Goal: Information Seeking & Learning: Check status

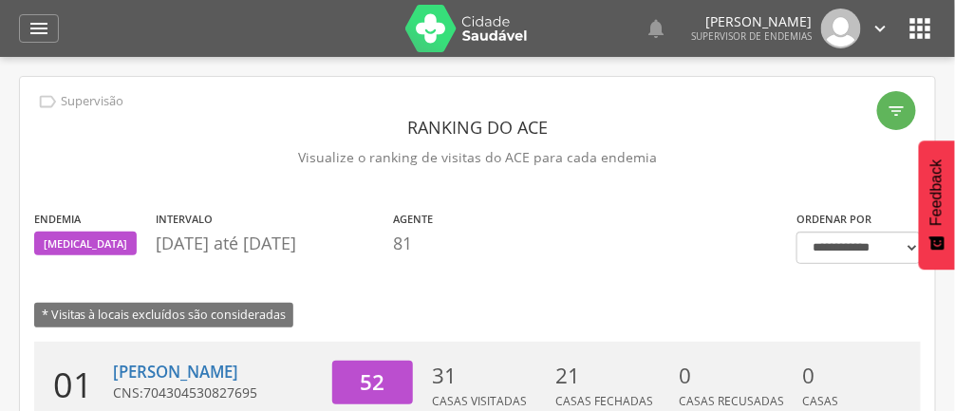
click at [45, 36] on icon "" at bounding box center [39, 28] width 23 height 23
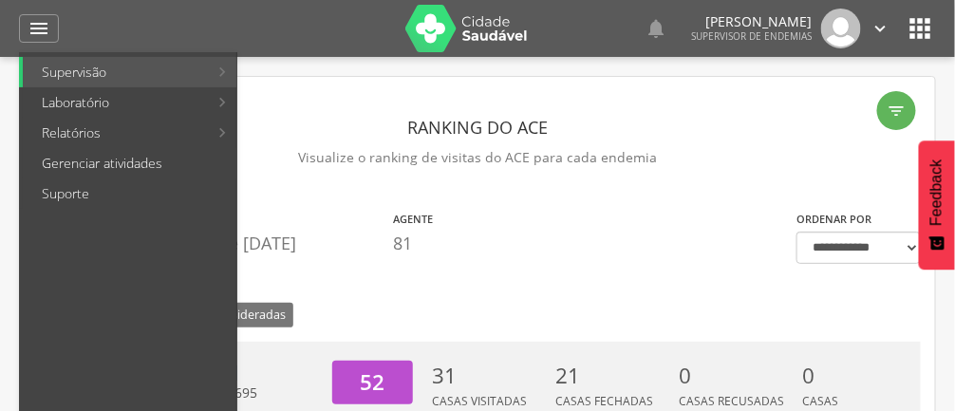
click at [129, 161] on link "Gerenciar atividades" at bounding box center [130, 163] width 214 height 30
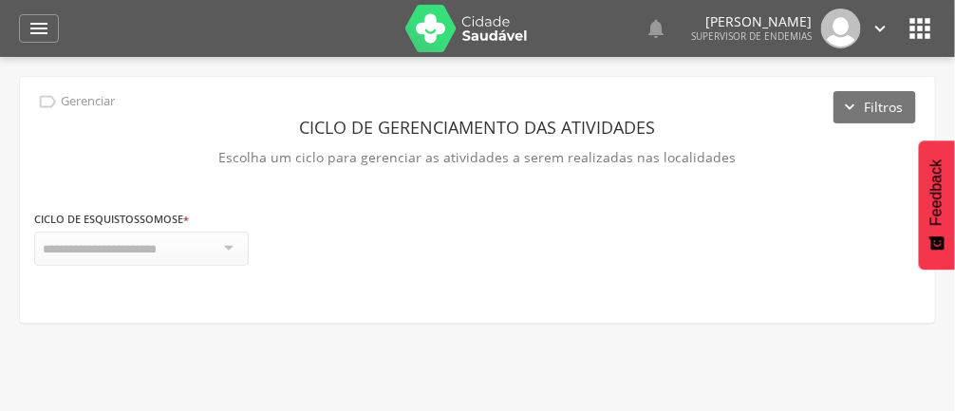
click at [47, 39] on icon "" at bounding box center [39, 28] width 23 height 23
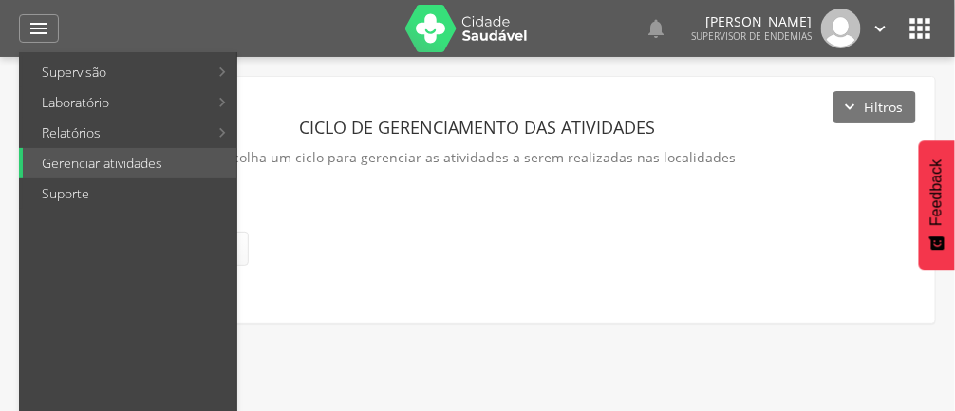
click at [140, 66] on link "Supervisão" at bounding box center [115, 72] width 185 height 30
click at [713, 226] on div at bounding box center [468, 205] width 936 height 411
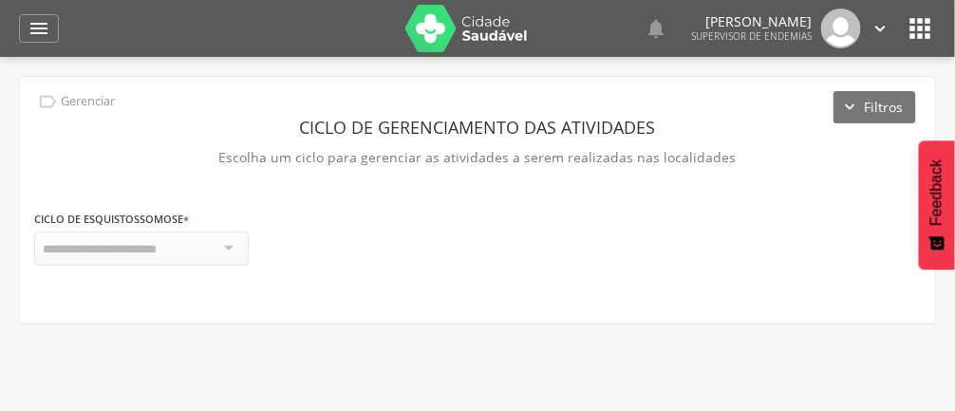
click at [43, 40] on div "" at bounding box center [39, 28] width 40 height 28
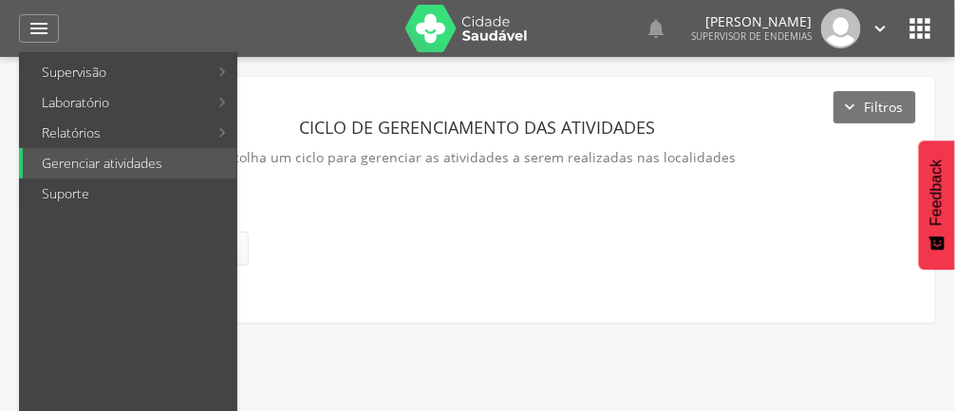
click at [168, 71] on link "Supervisão" at bounding box center [115, 72] width 185 height 30
click at [596, 246] on div at bounding box center [468, 205] width 936 height 411
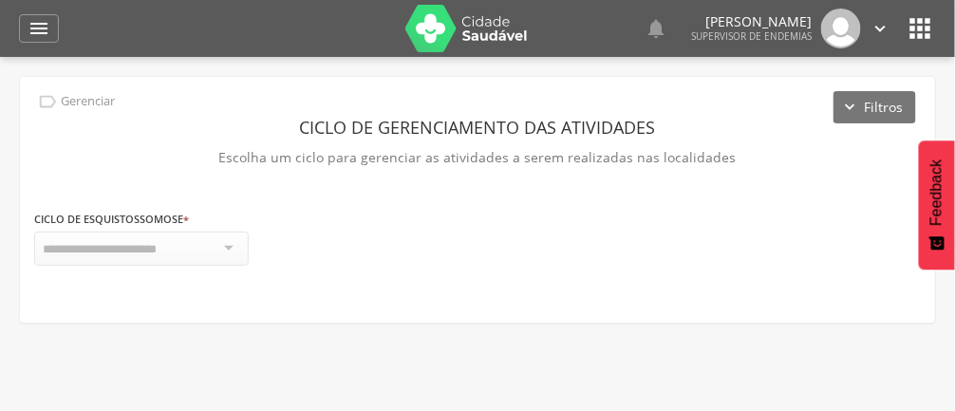
click at [211, 144] on p "Escolha um ciclo para gerenciar as atividades a serem realizadas nas localidades" at bounding box center [477, 157] width 887 height 27
click at [54, 22] on div "" at bounding box center [39, 28] width 40 height 28
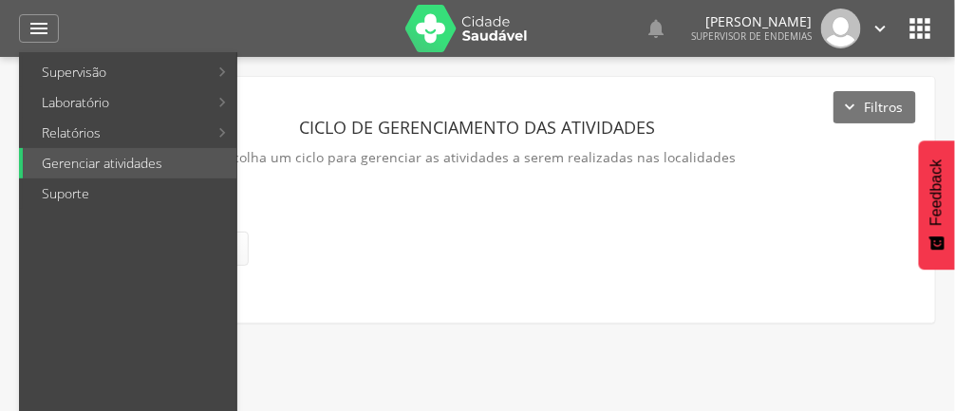
click at [105, 52] on ul "Supervisão Ranking Aplicativo desatualizado Última sincronização Mapa de endemi…" at bounding box center [128, 260] width 218 height 416
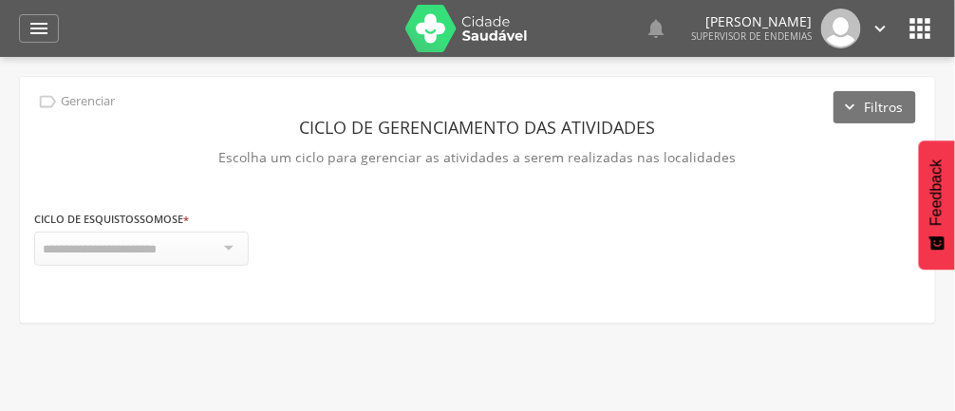
click at [47, 40] on div "" at bounding box center [39, 28] width 40 height 28
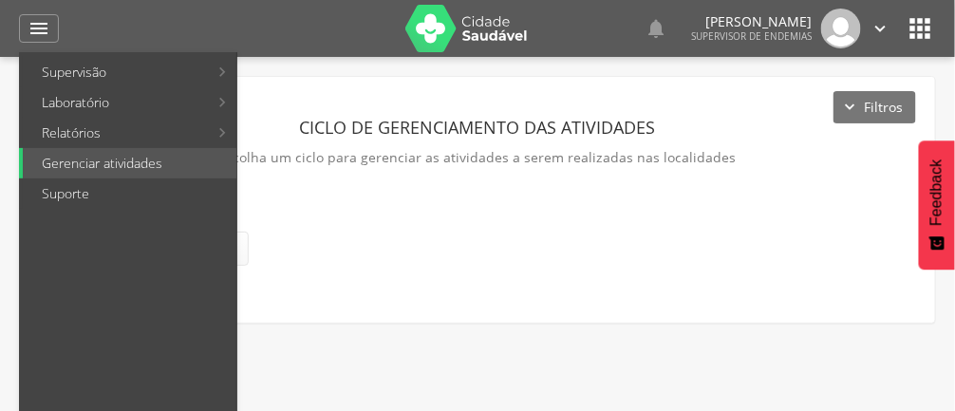
click at [117, 74] on link "Supervisão" at bounding box center [115, 72] width 185 height 30
click at [541, 218] on div at bounding box center [468, 205] width 936 height 411
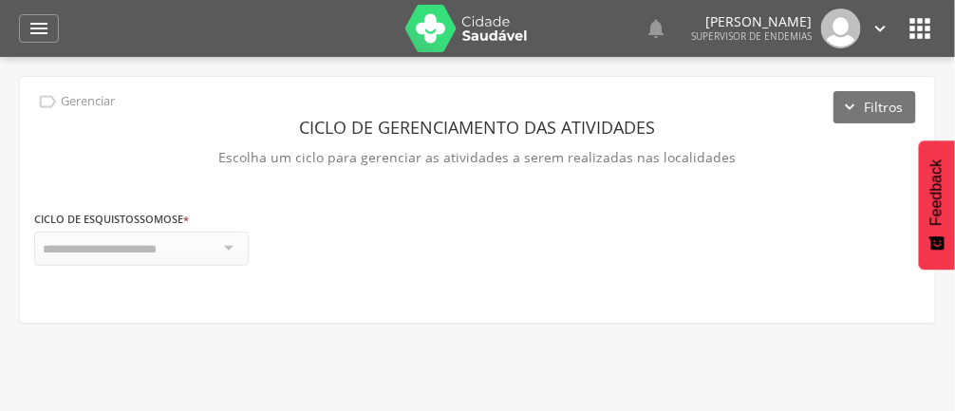
click at [48, 28] on icon "" at bounding box center [39, 28] width 23 height 23
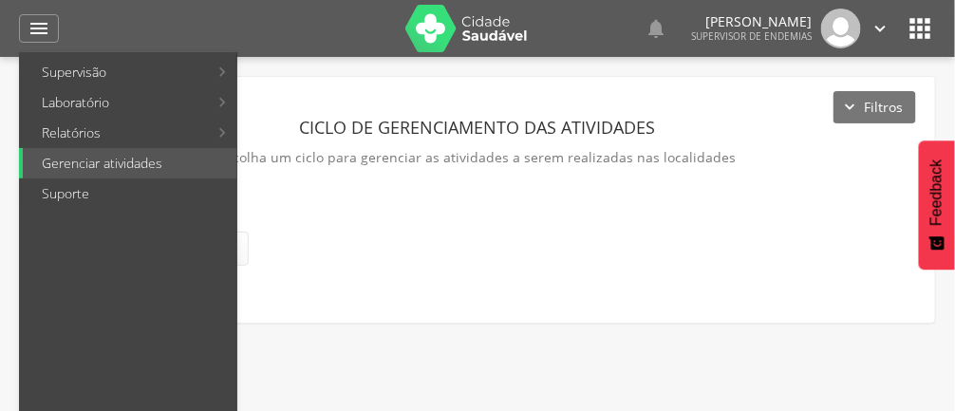
click at [151, 134] on link "Relatórios" at bounding box center [115, 133] width 185 height 30
click at [371, 74] on link "Resumo do trabalho de campo" at bounding box center [351, 72] width 220 height 30
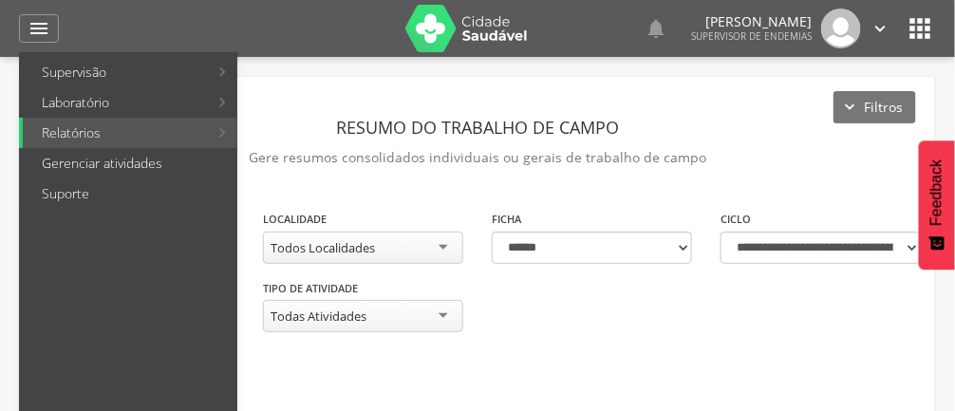
click at [160, 65] on link "Supervisão" at bounding box center [115, 72] width 185 height 30
click at [146, 172] on link "Gerenciar atividades" at bounding box center [130, 163] width 214 height 30
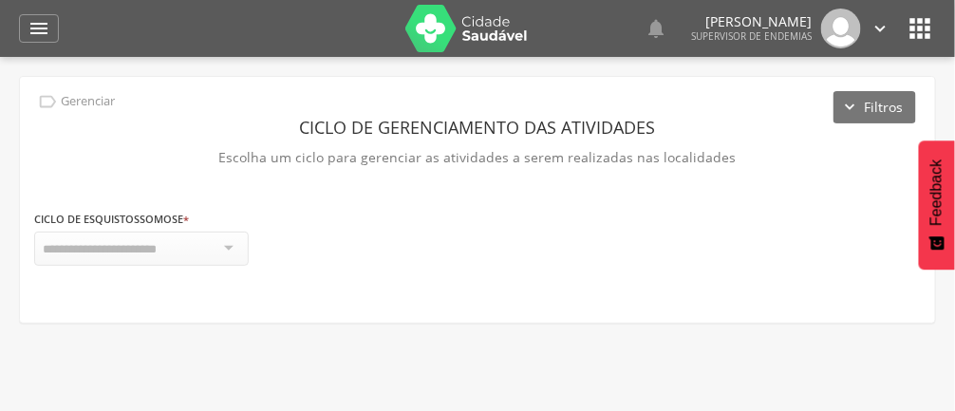
click at [44, 76] on div " Gerenciar Filtros Ciclo de gerenciamento das atividades Escolha um ciclo para…" at bounding box center [477, 200] width 917 height 248
click at [37, 37] on icon "" at bounding box center [39, 28] width 23 height 23
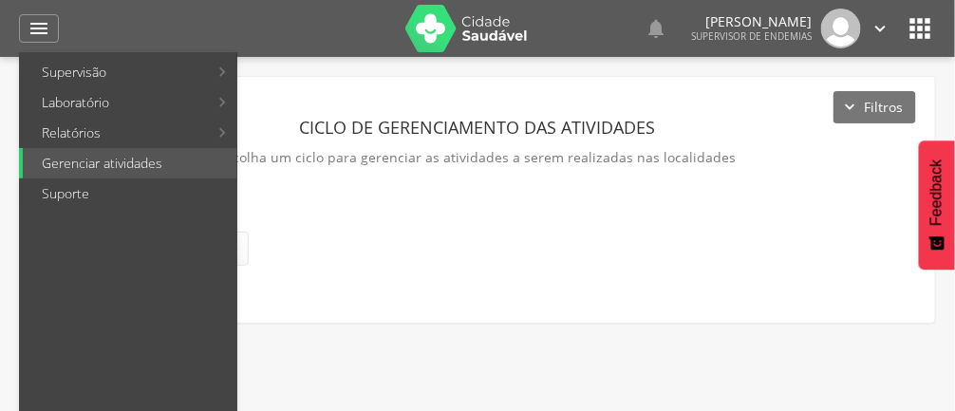
click at [430, 255] on div at bounding box center [468, 205] width 936 height 411
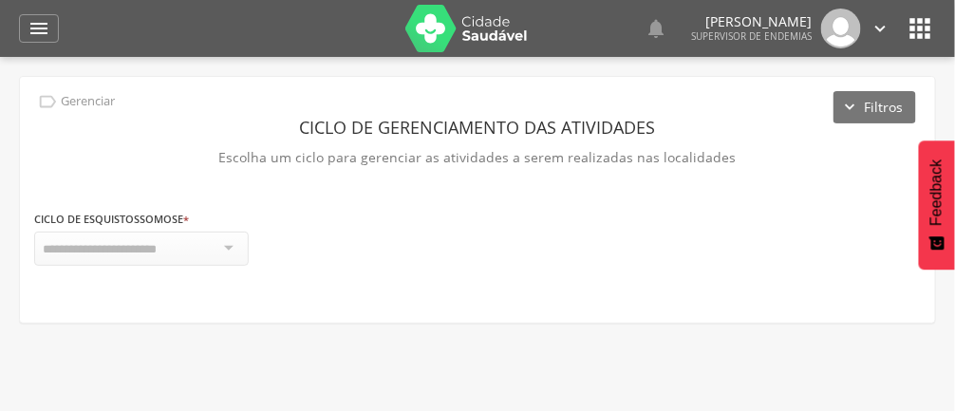
click at [48, 20] on icon "" at bounding box center [39, 28] width 23 height 23
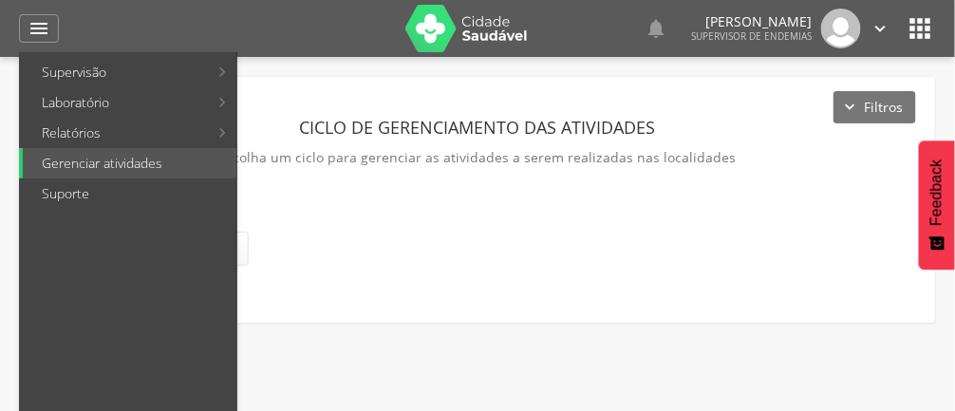
click at [117, 65] on link "Supervisão" at bounding box center [115, 72] width 185 height 30
click at [312, 58] on link "Ranking" at bounding box center [348, 72] width 214 height 30
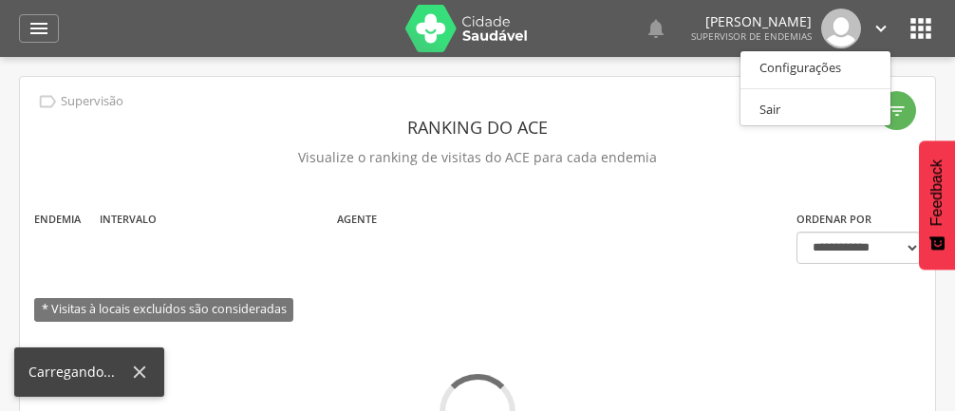
click at [680, 271] on div at bounding box center [477, 205] width 955 height 411
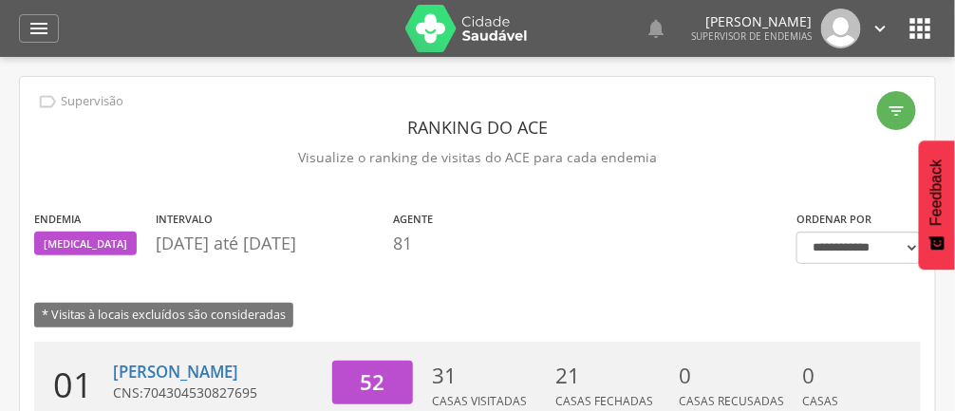
click at [36, 26] on icon "" at bounding box center [39, 28] width 23 height 23
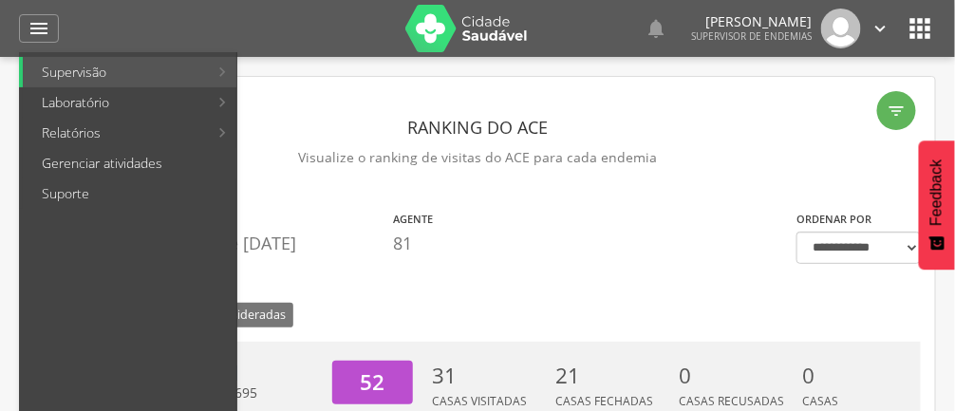
click at [92, 161] on link "Gerenciar atividades" at bounding box center [130, 163] width 214 height 30
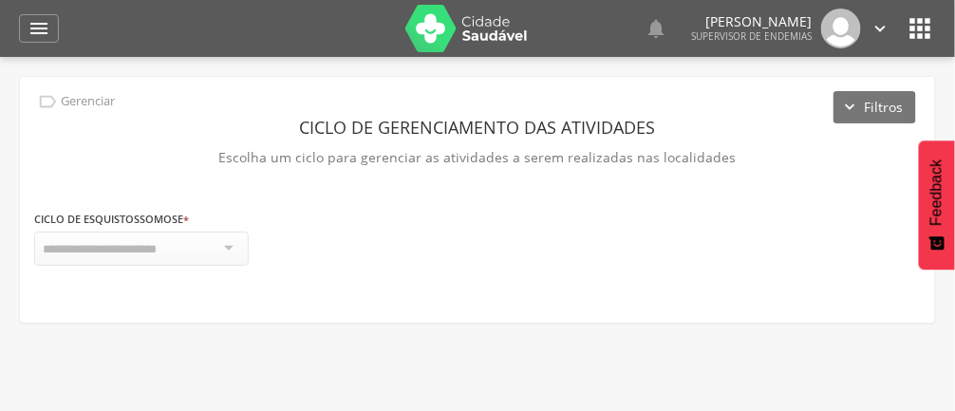
click at [46, 39] on icon "" at bounding box center [39, 28] width 23 height 23
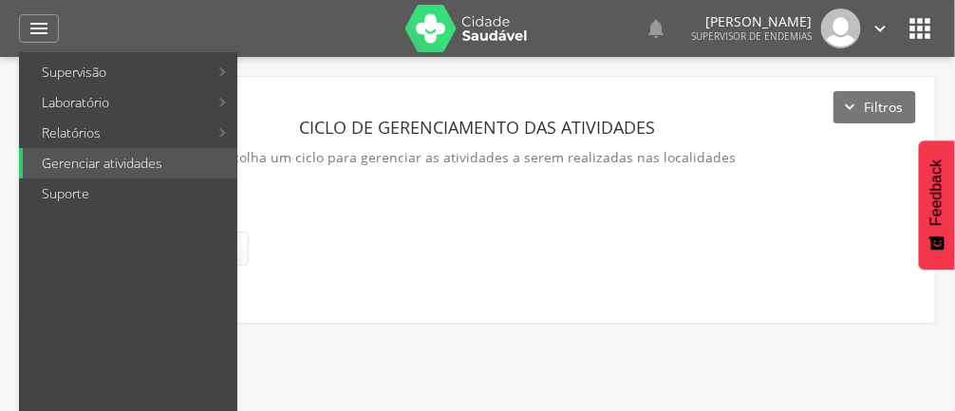
click at [65, 83] on link "Supervisão" at bounding box center [115, 72] width 185 height 30
click at [662, 249] on div at bounding box center [468, 205] width 936 height 411
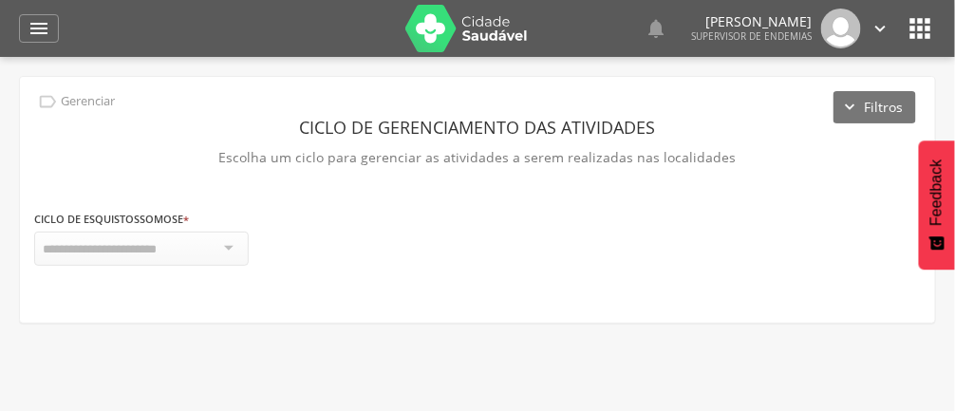
click at [43, 26] on icon "" at bounding box center [39, 28] width 23 height 23
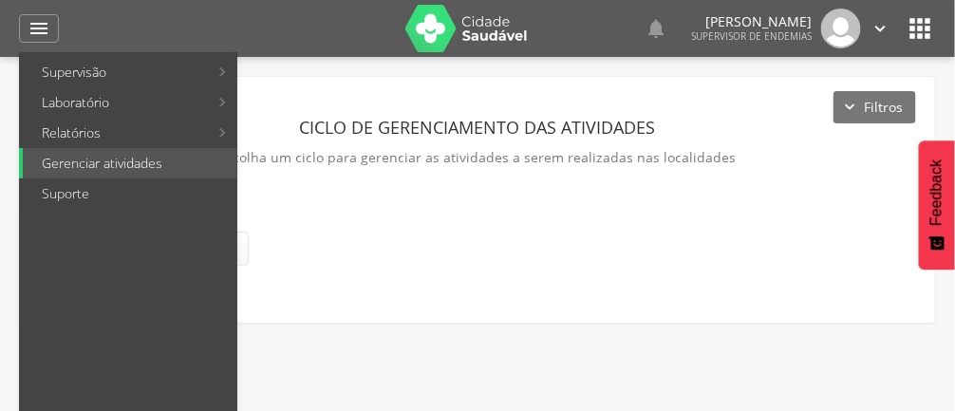
click at [66, 104] on link "Laboratório" at bounding box center [115, 102] width 185 height 30
click at [679, 263] on div at bounding box center [468, 205] width 936 height 411
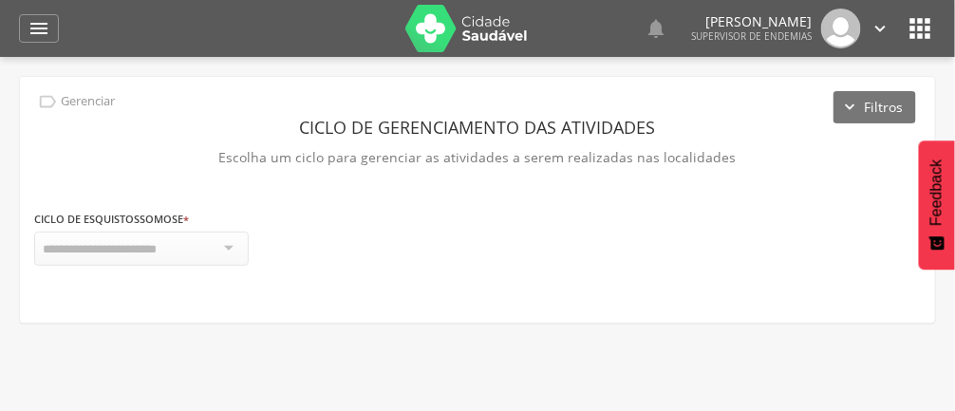
click at [39, 26] on icon "" at bounding box center [39, 28] width 23 height 23
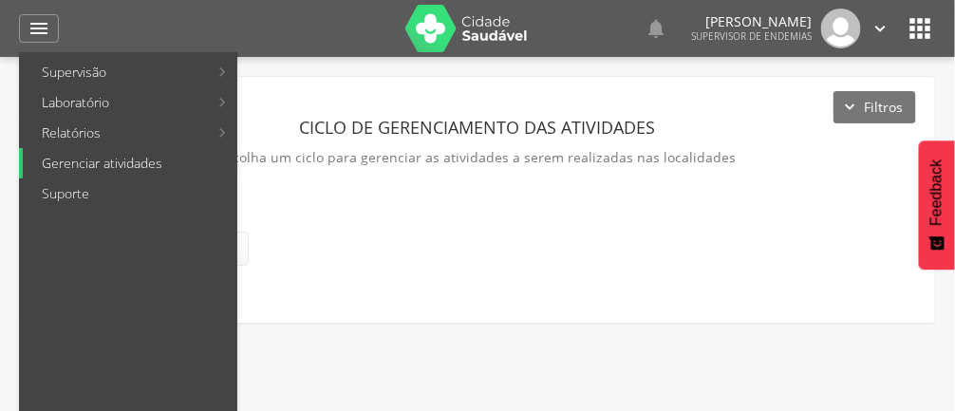
click at [62, 166] on link "Gerenciar atividades" at bounding box center [130, 163] width 214 height 30
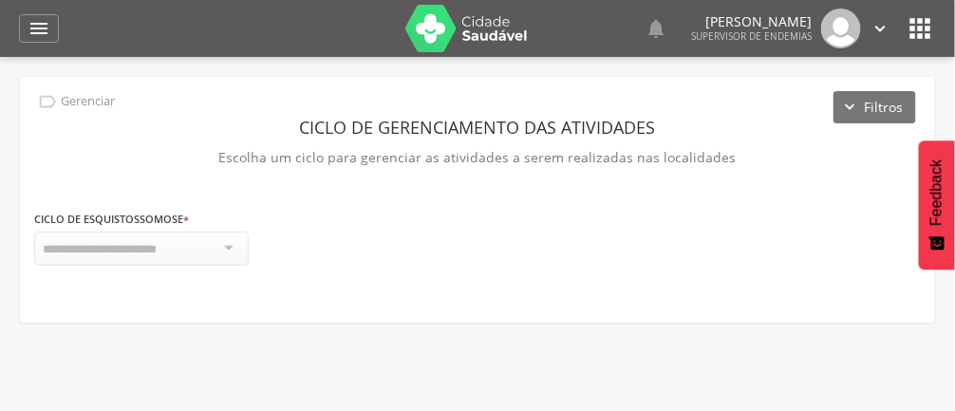
click at [43, 28] on icon "" at bounding box center [39, 28] width 23 height 23
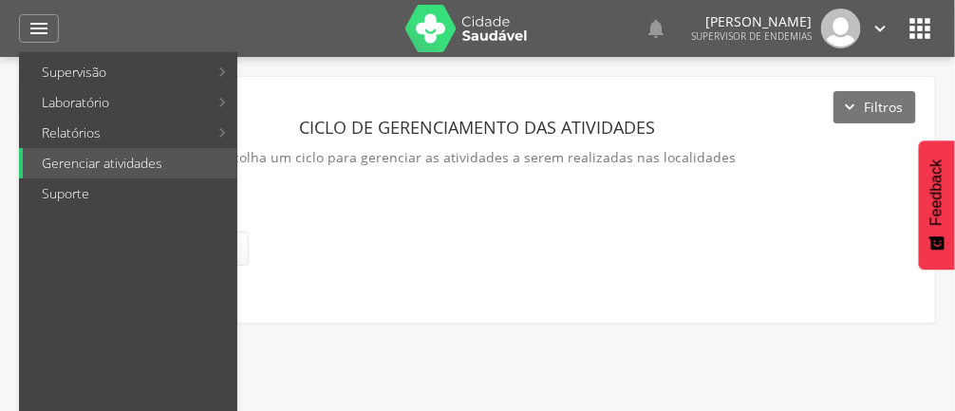
click at [673, 268] on div at bounding box center [468, 205] width 936 height 411
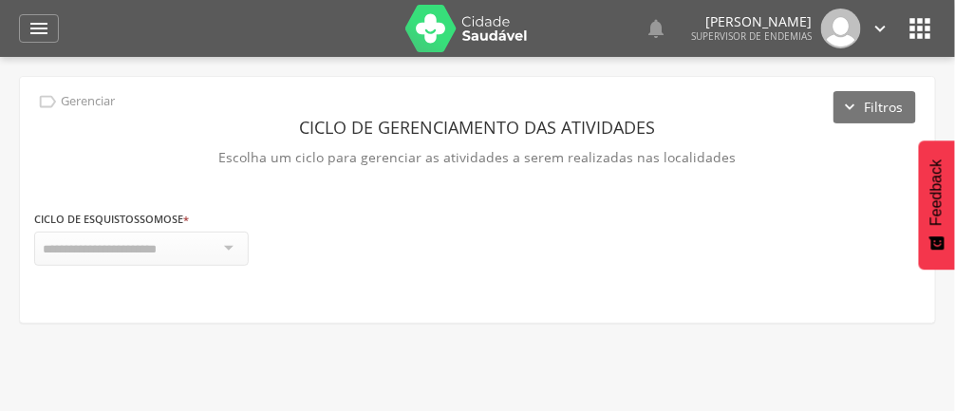
click at [57, 34] on div "" at bounding box center [39, 28] width 40 height 28
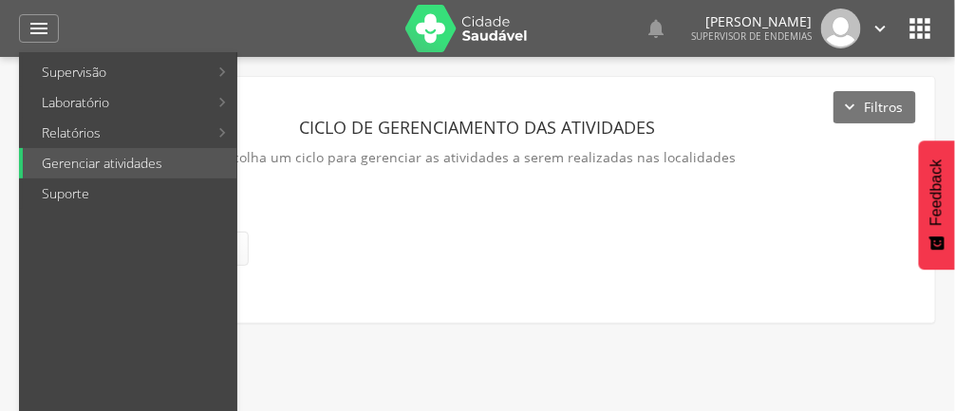
click at [665, 241] on div at bounding box center [468, 205] width 936 height 411
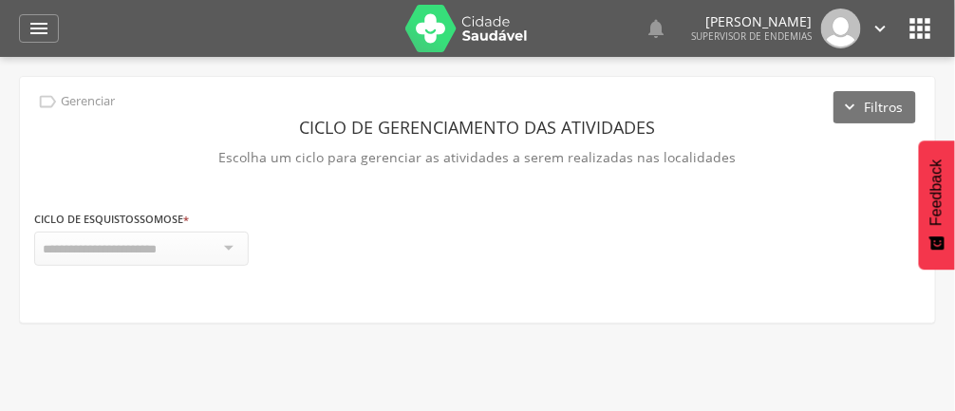
click at [755, 34] on span "Supervisor de Endemias" at bounding box center [751, 35] width 121 height 13
click at [40, 26] on icon "" at bounding box center [39, 28] width 23 height 23
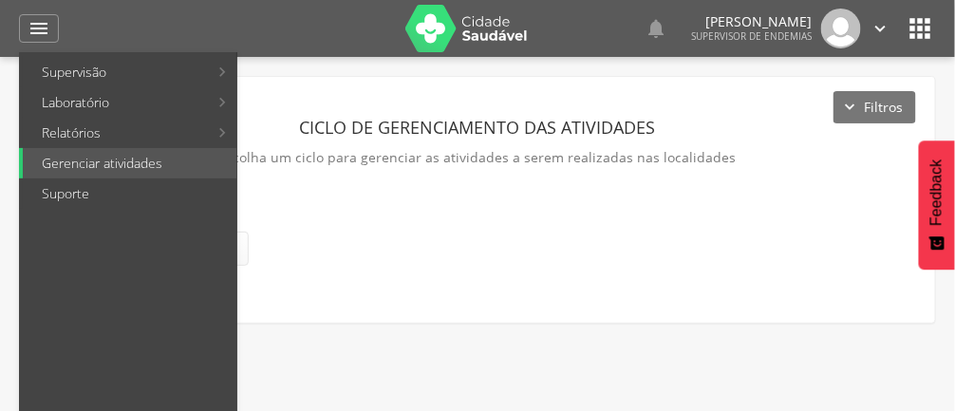
click at [74, 71] on link "Supervisão" at bounding box center [115, 72] width 185 height 30
click at [303, 82] on link "Ranking" at bounding box center [348, 72] width 214 height 30
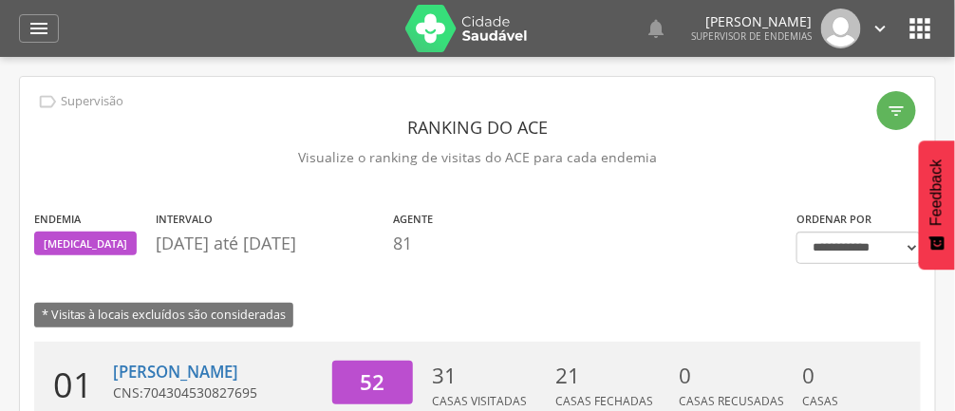
click at [46, 30] on icon "" at bounding box center [39, 28] width 23 height 23
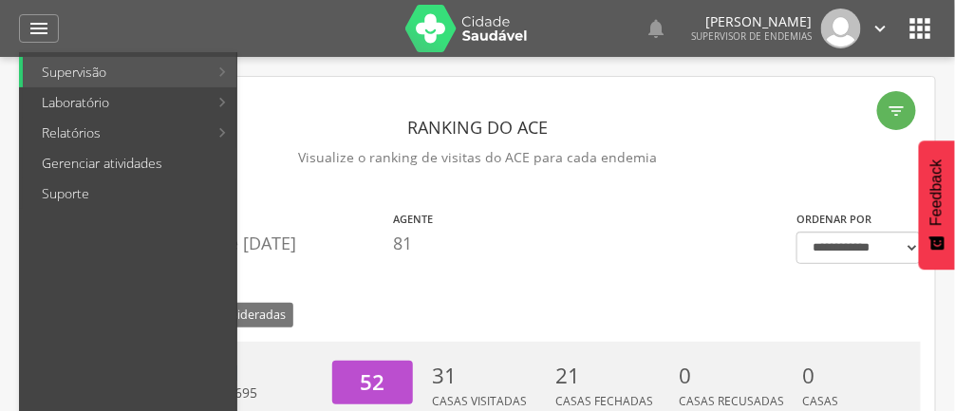
click at [88, 166] on link "Gerenciar atividades" at bounding box center [130, 163] width 214 height 30
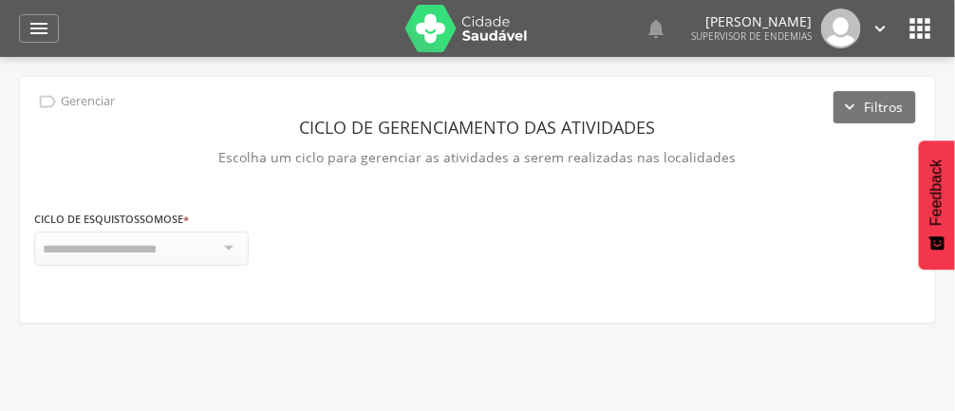
click at [43, 30] on icon "" at bounding box center [39, 28] width 23 height 23
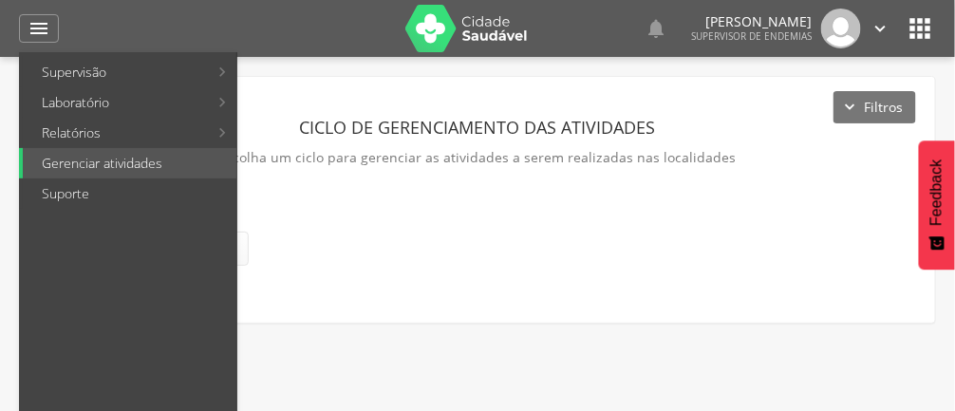
click at [66, 141] on link "Relatórios" at bounding box center [115, 133] width 185 height 30
click at [378, 80] on link "Resumo do trabalho de campo" at bounding box center [351, 72] width 220 height 30
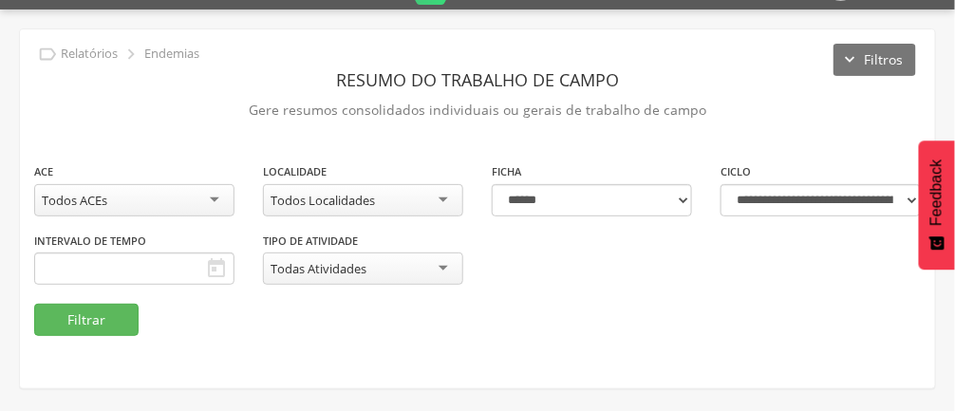
scroll to position [57, 0]
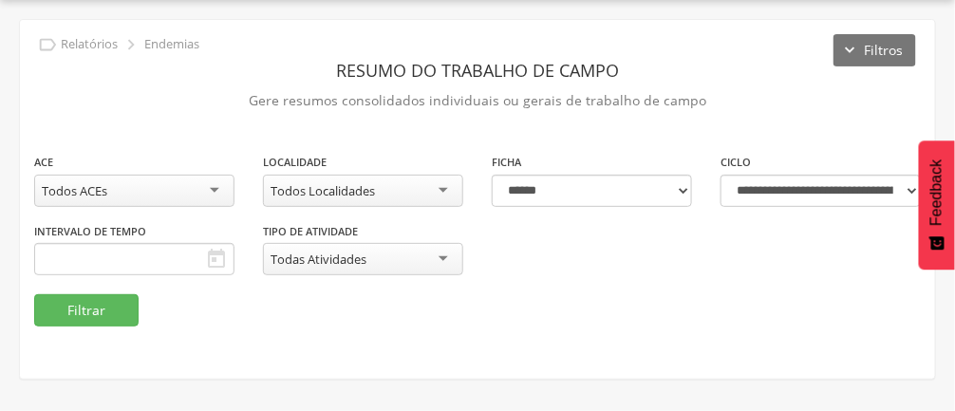
click at [222, 193] on div "Todos ACEs" at bounding box center [134, 191] width 200 height 32
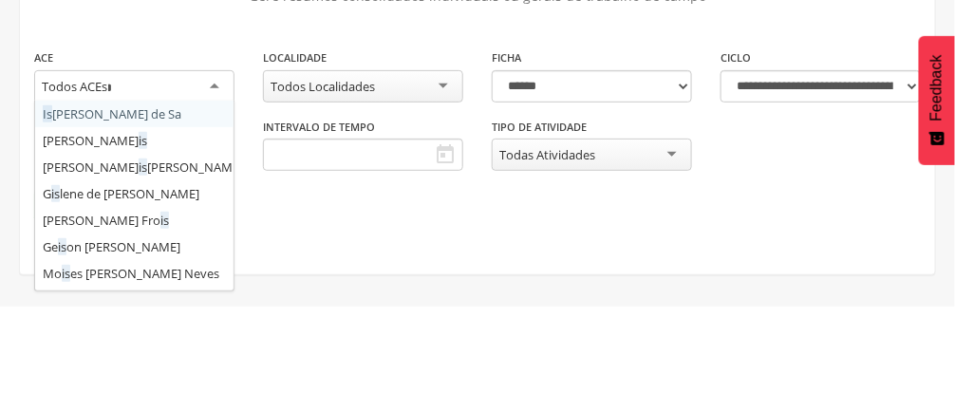
type input "***"
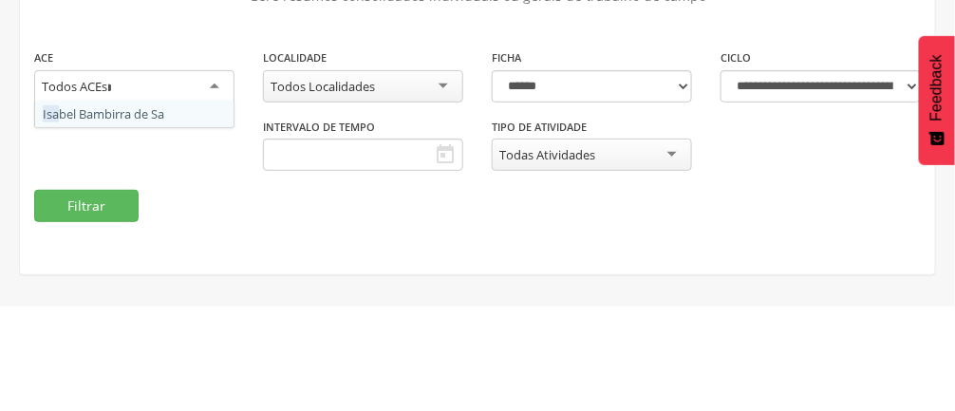
click at [116, 214] on div "**********" at bounding box center [134, 187] width 229 height 71
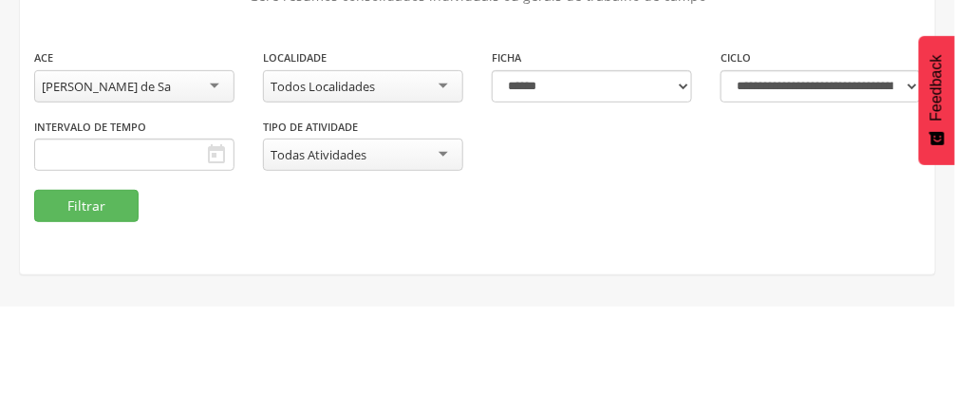
scroll to position [57, 0]
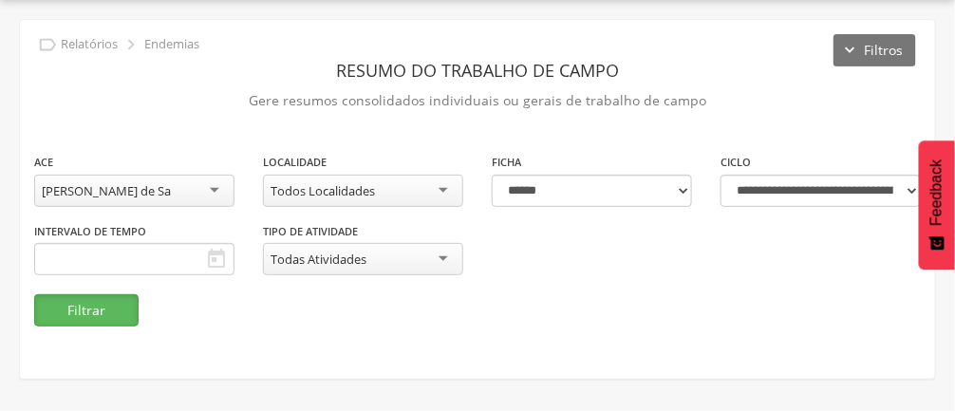
click at [94, 299] on button "Filtrar" at bounding box center [86, 310] width 104 height 32
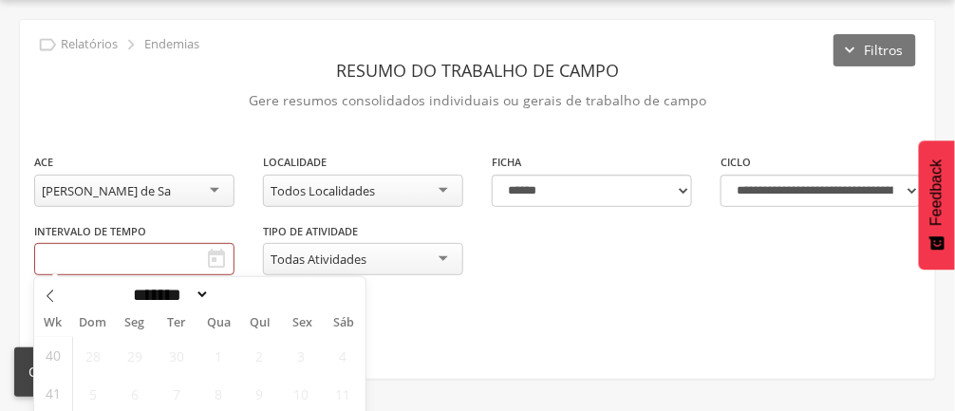
click at [564, 302] on fieldset "**********" at bounding box center [477, 239] width 887 height 175
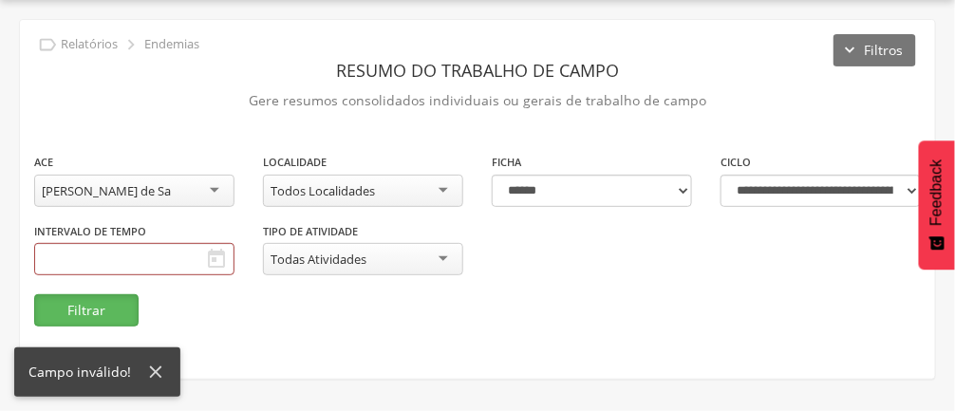
click at [100, 312] on button "Filtrar" at bounding box center [86, 310] width 104 height 32
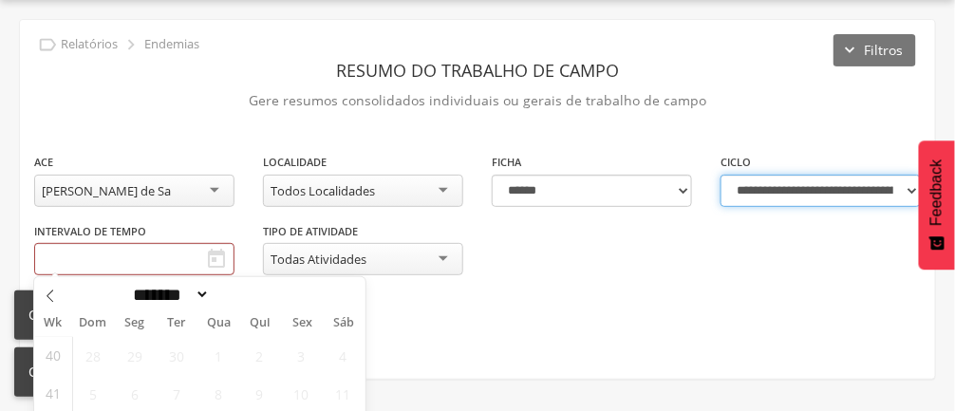
click at [899, 201] on select "**********" at bounding box center [821, 191] width 200 height 32
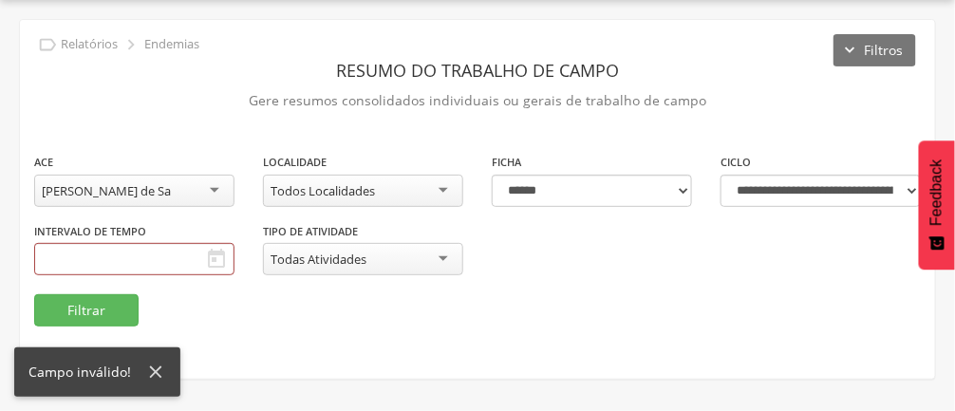
click at [608, 292] on div "**********" at bounding box center [478, 223] width 916 height 142
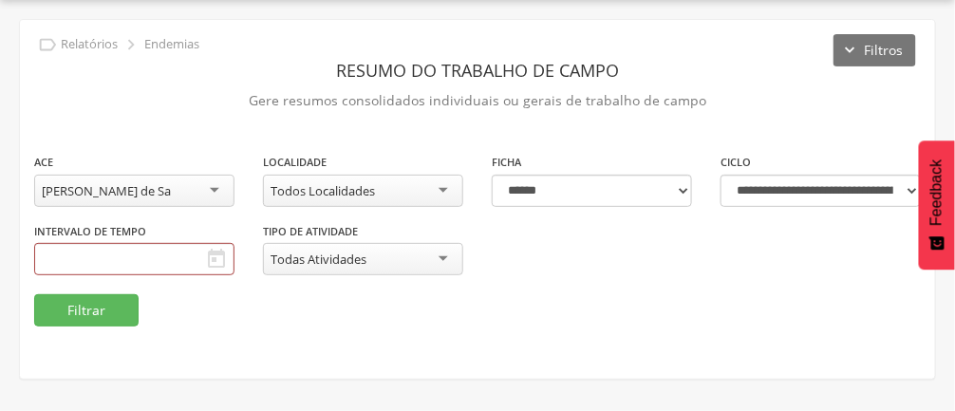
click at [856, 48] on button "Filtros" at bounding box center [875, 50] width 83 height 32
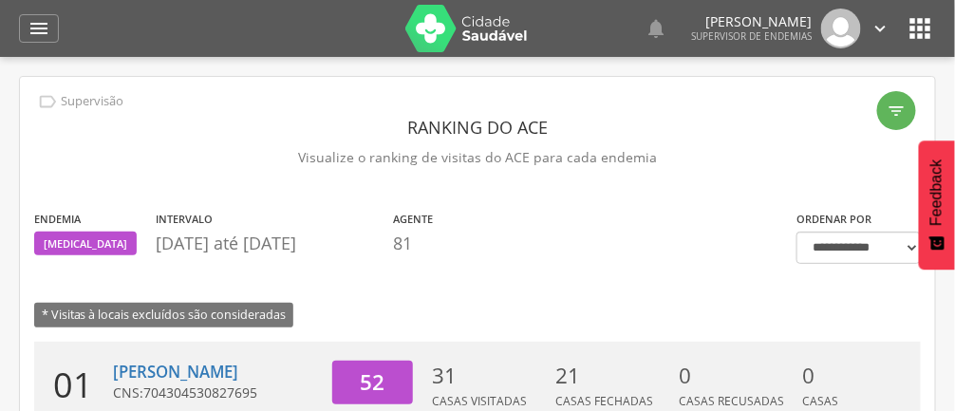
click at [42, 42] on div "" at bounding box center [39, 28] width 40 height 28
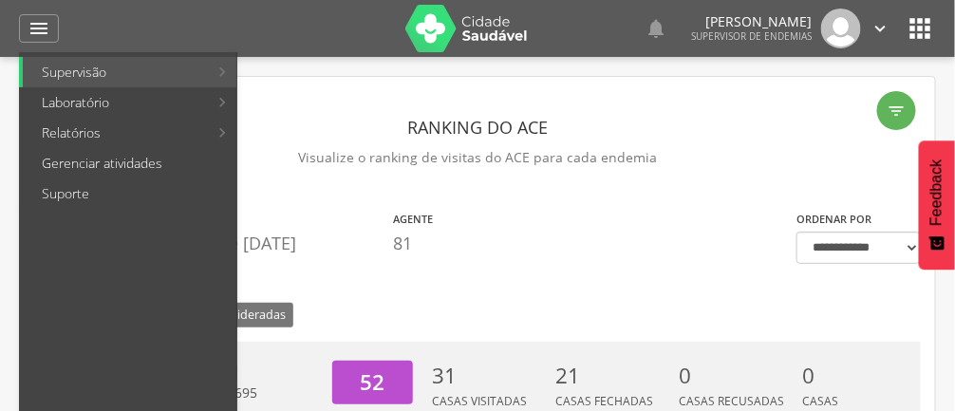
click at [132, 75] on link "Supervisão" at bounding box center [115, 72] width 185 height 30
click at [154, 100] on link "Laboratório" at bounding box center [115, 102] width 185 height 30
click at [142, 129] on link "Relatórios" at bounding box center [115, 133] width 185 height 30
click at [404, 67] on link "Resumo do trabalho de campo" at bounding box center [351, 72] width 220 height 30
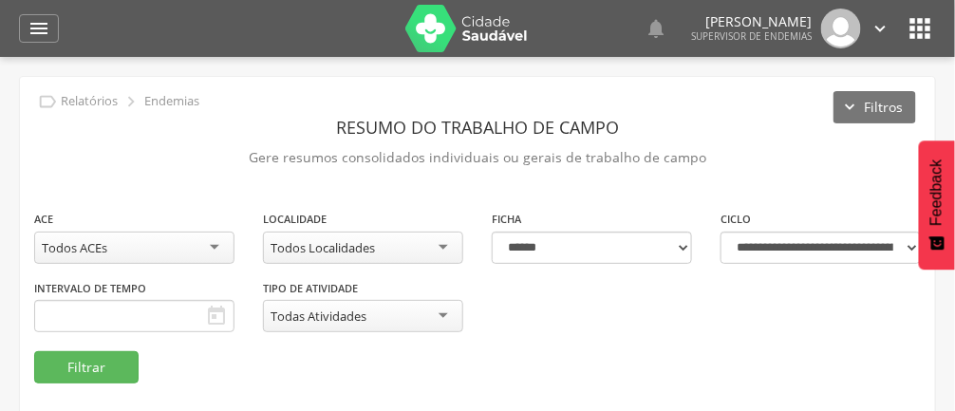
click at [38, 22] on icon "" at bounding box center [39, 28] width 23 height 23
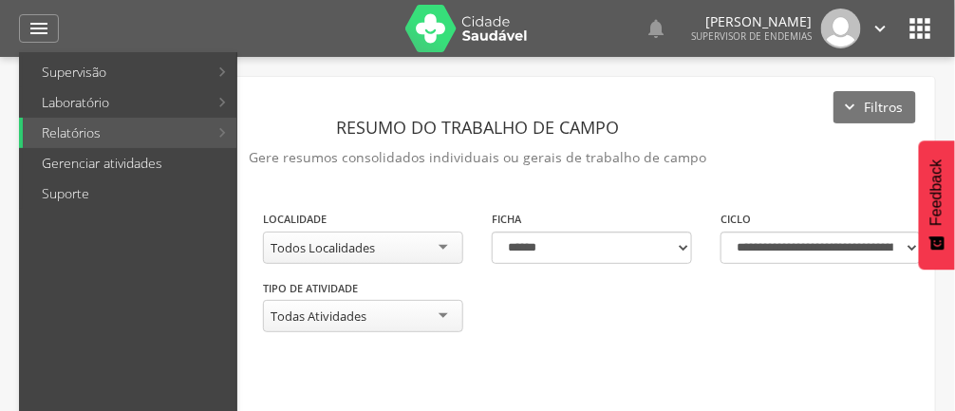
click at [594, 281] on div at bounding box center [468, 205] width 936 height 411
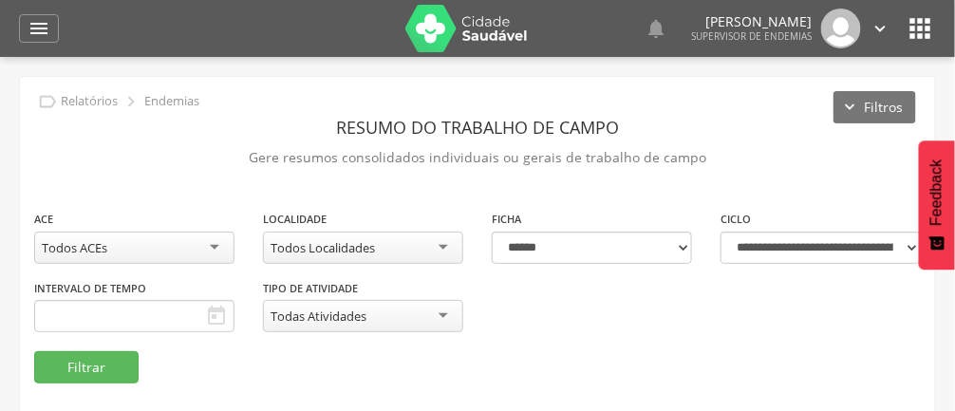
click at [171, 80] on div "**********" at bounding box center [478, 256] width 916 height 359
click at [54, 31] on div "" at bounding box center [39, 28] width 40 height 28
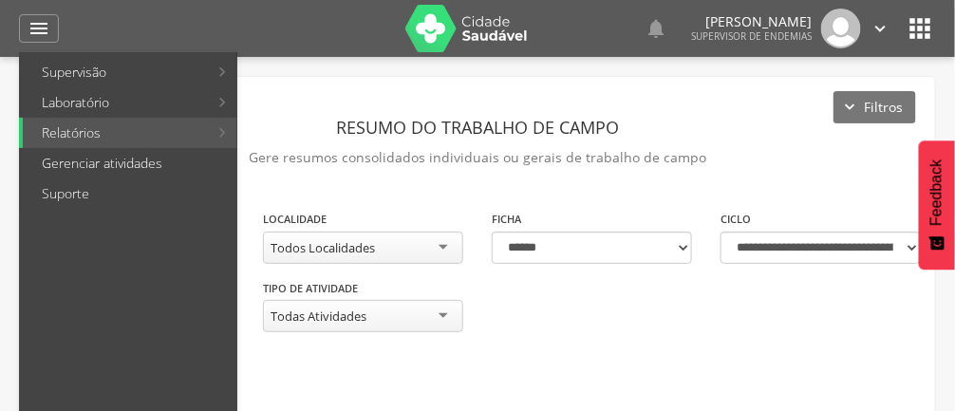
click at [162, 74] on link "Supervisão" at bounding box center [115, 72] width 185 height 30
click at [93, 186] on link "Suporte" at bounding box center [130, 194] width 214 height 30
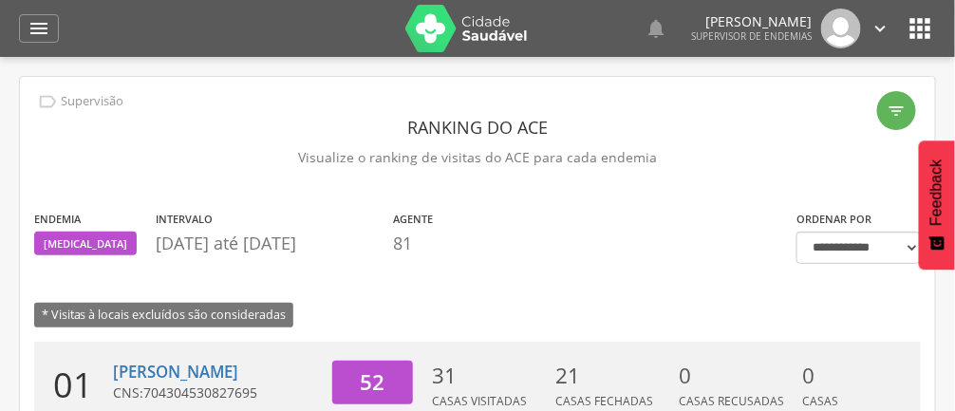
click at [44, 28] on icon "" at bounding box center [39, 28] width 23 height 23
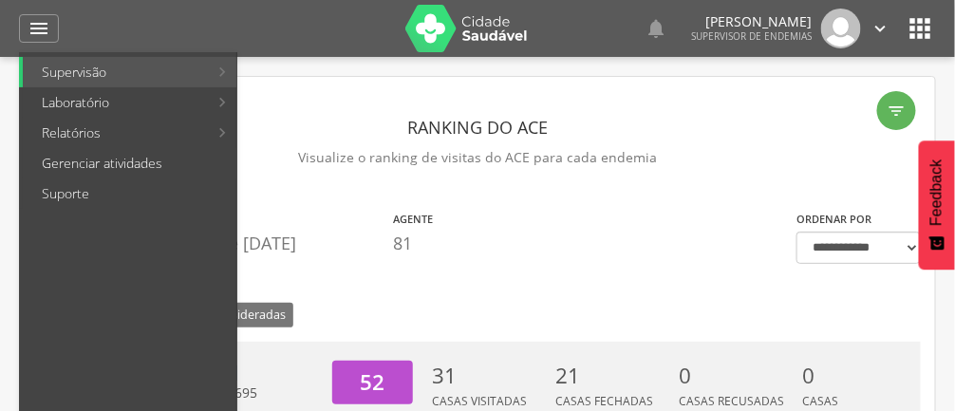
click at [103, 166] on link "Gerenciar atividades" at bounding box center [130, 163] width 214 height 30
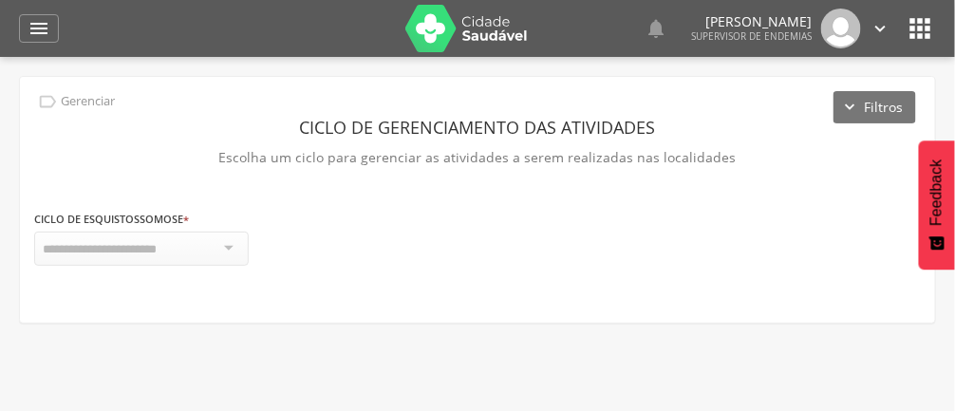
click at [39, 25] on icon "" at bounding box center [39, 28] width 23 height 23
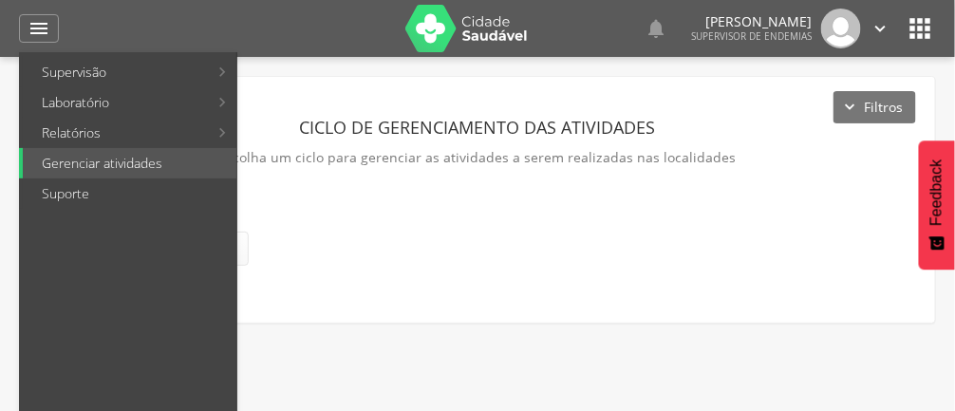
click at [73, 67] on link "Supervisão" at bounding box center [115, 72] width 185 height 30
click at [682, 252] on div at bounding box center [468, 205] width 936 height 411
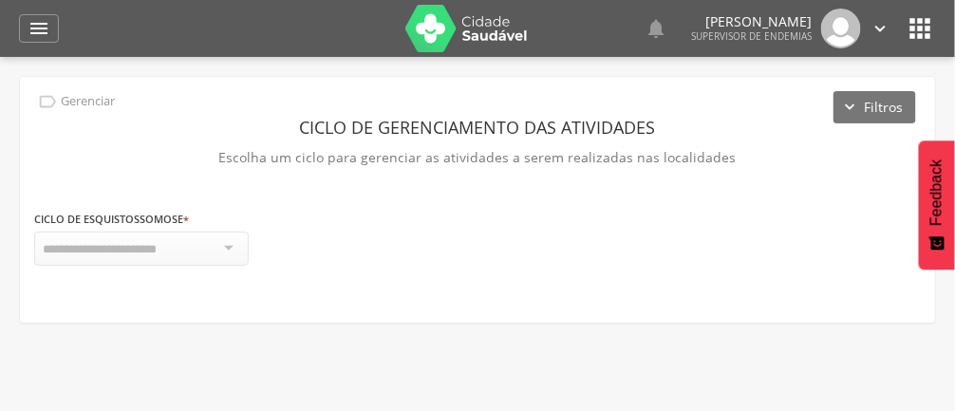
click at [888, 33] on icon "" at bounding box center [881, 28] width 21 height 21
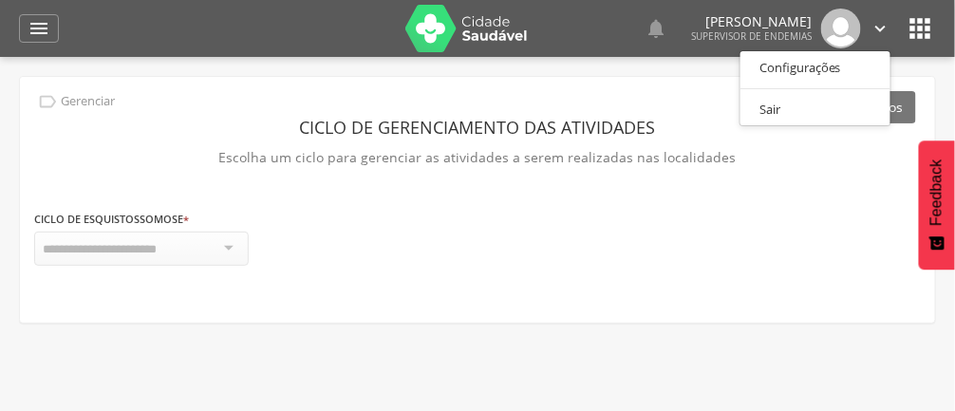
click at [920, 43] on div at bounding box center [477, 205] width 955 height 411
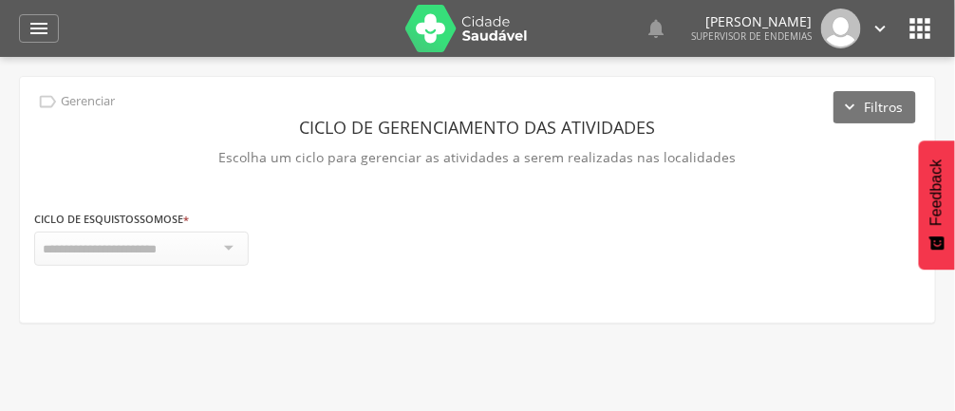
click at [917, 34] on icon "" at bounding box center [921, 28] width 30 height 30
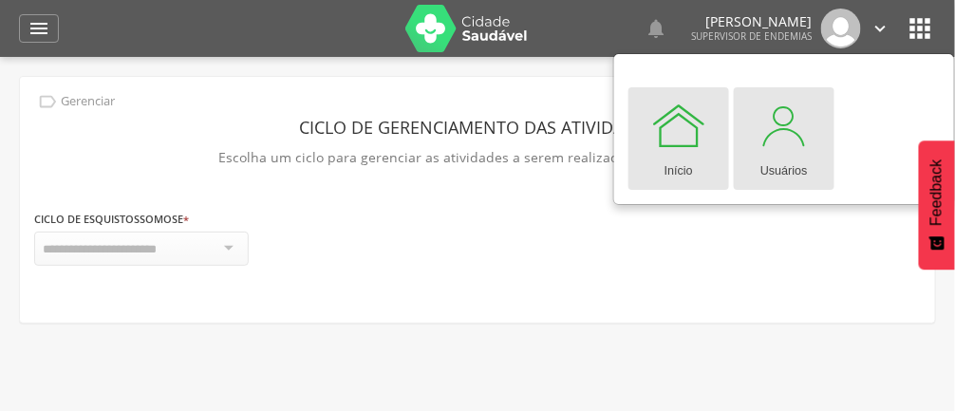
click at [787, 148] on div at bounding box center [784, 125] width 57 height 57
